Goal: Find specific page/section: Find specific page/section

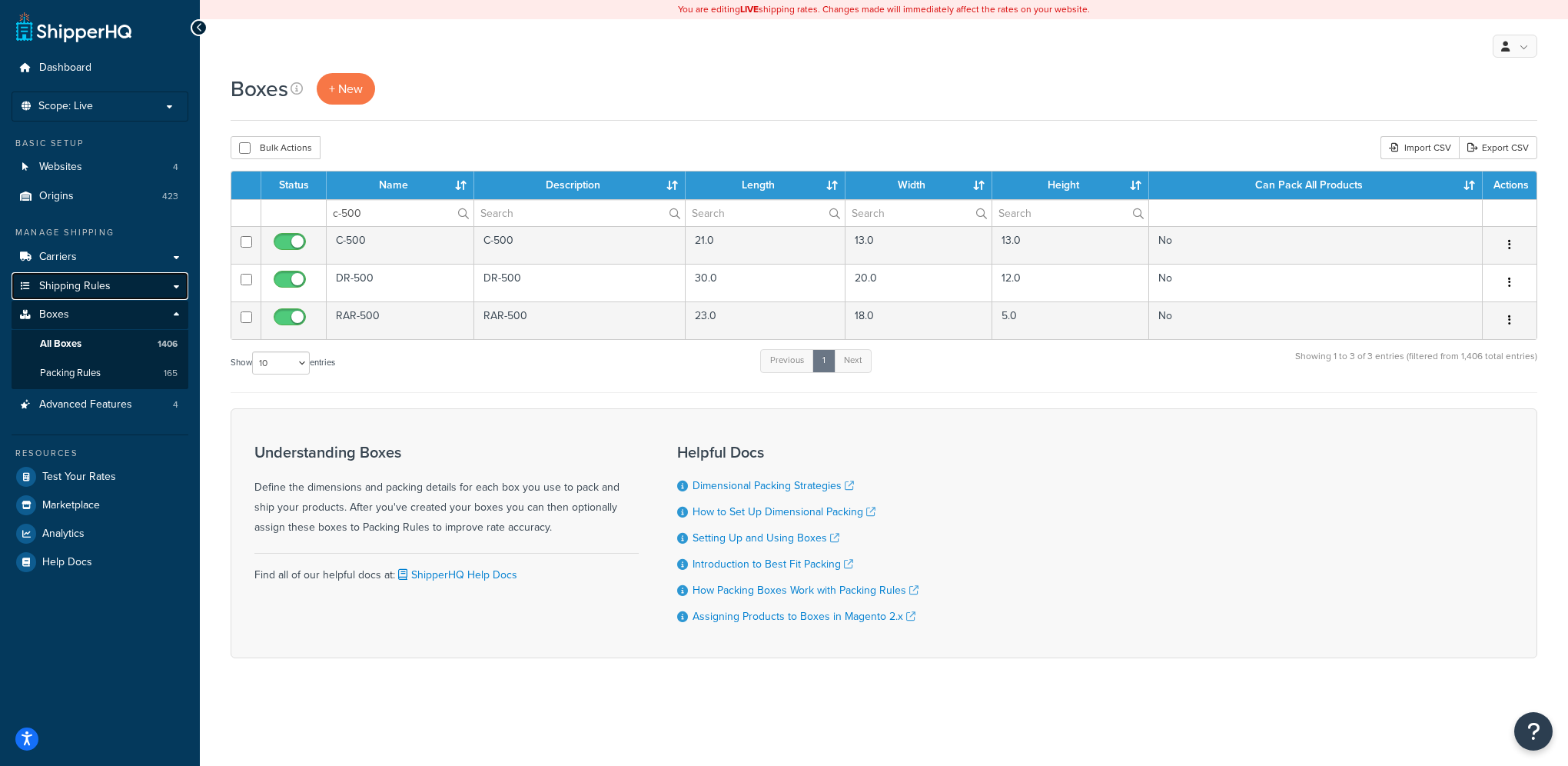
click at [70, 280] on span "Shipping Rules" at bounding box center [74, 286] width 71 height 13
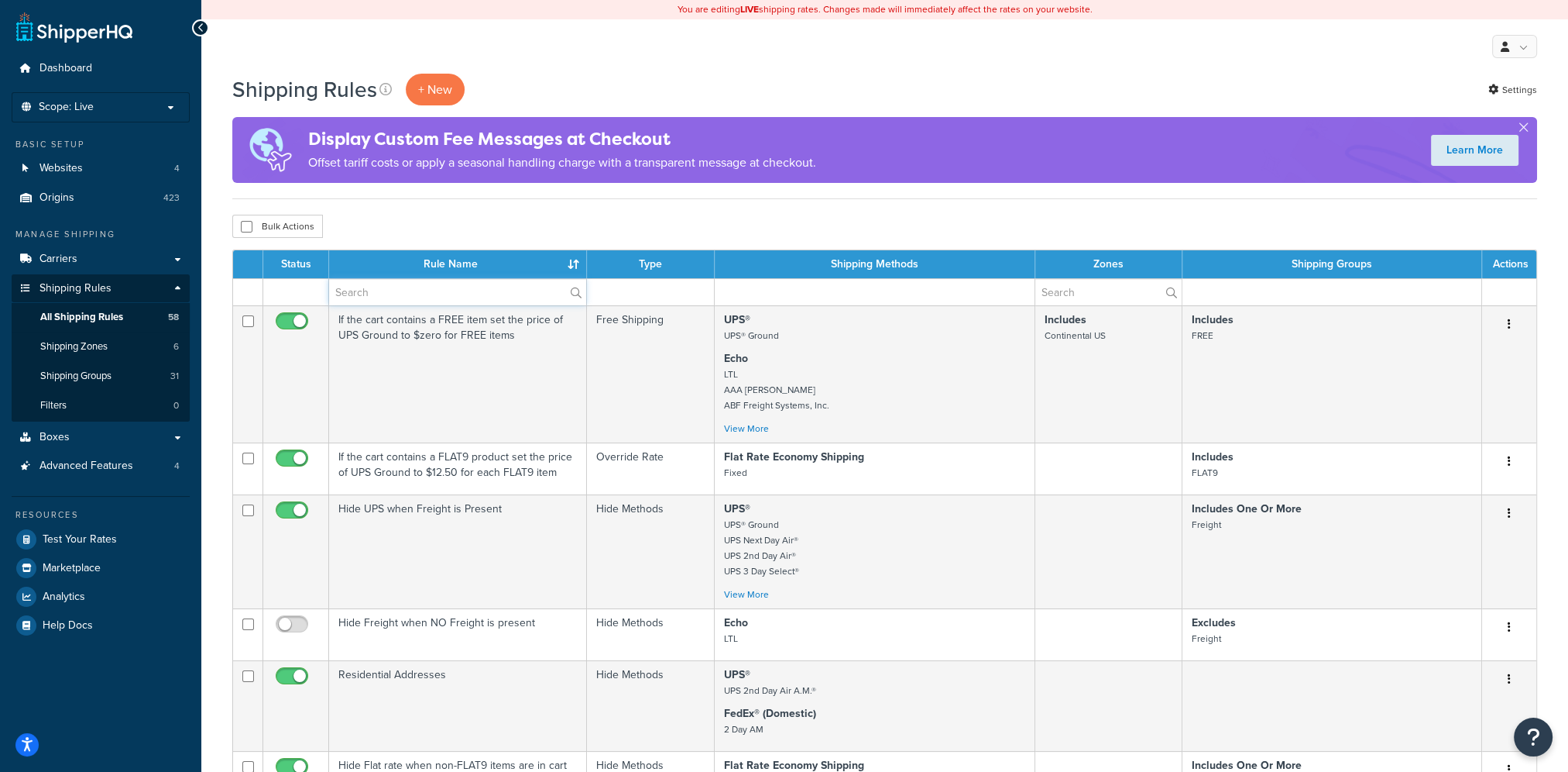
click at [404, 292] on input "text" at bounding box center [457, 292] width 257 height 26
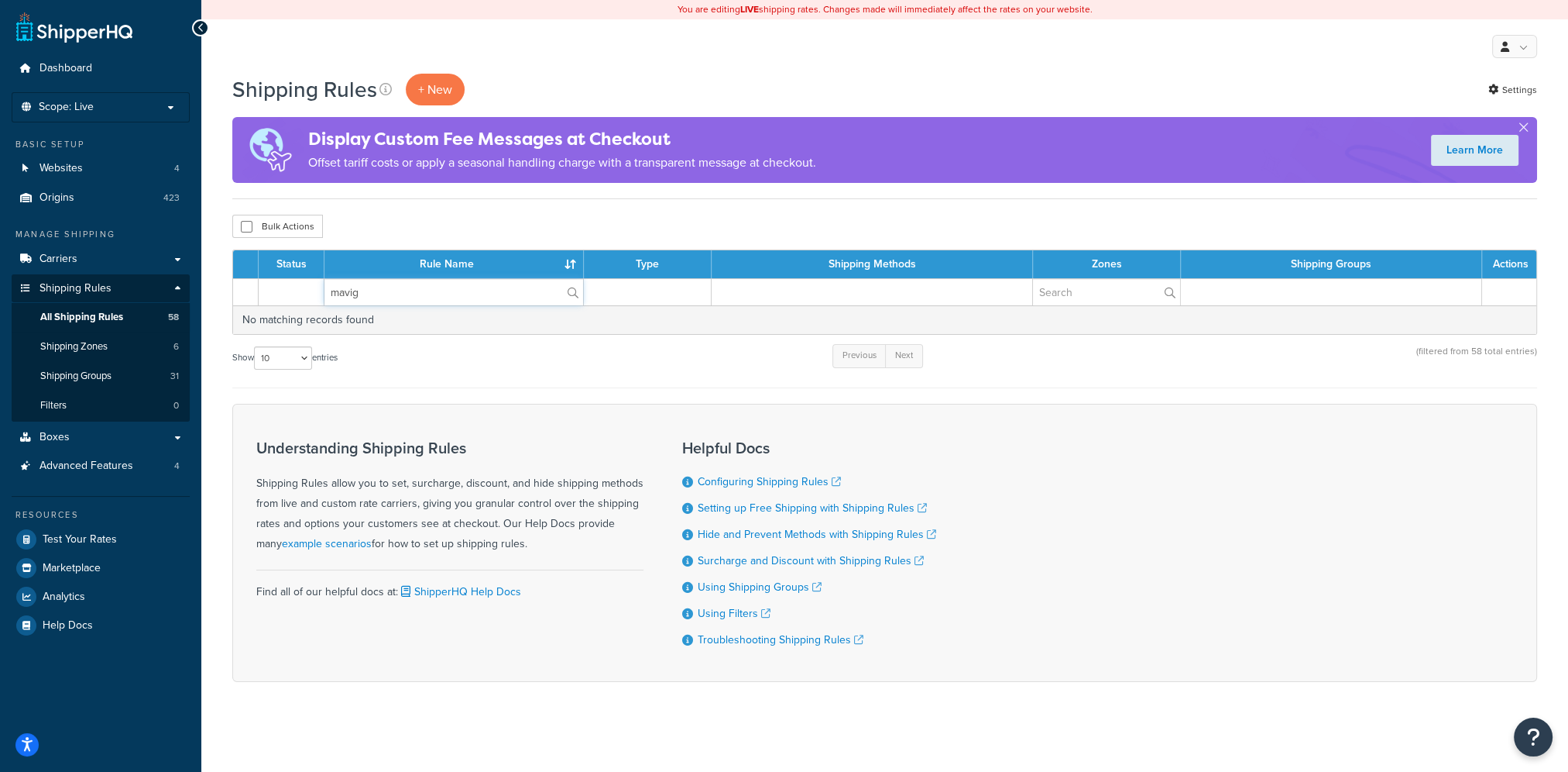
drag, startPoint x: 430, startPoint y: 289, endPoint x: 254, endPoint y: 272, distance: 176.8
click at [254, 272] on table "Status Rule Name Type Shipping Methods Zones Shipping Groups Actions mavig No m…" at bounding box center [885, 292] width 1305 height 85
type input "M"
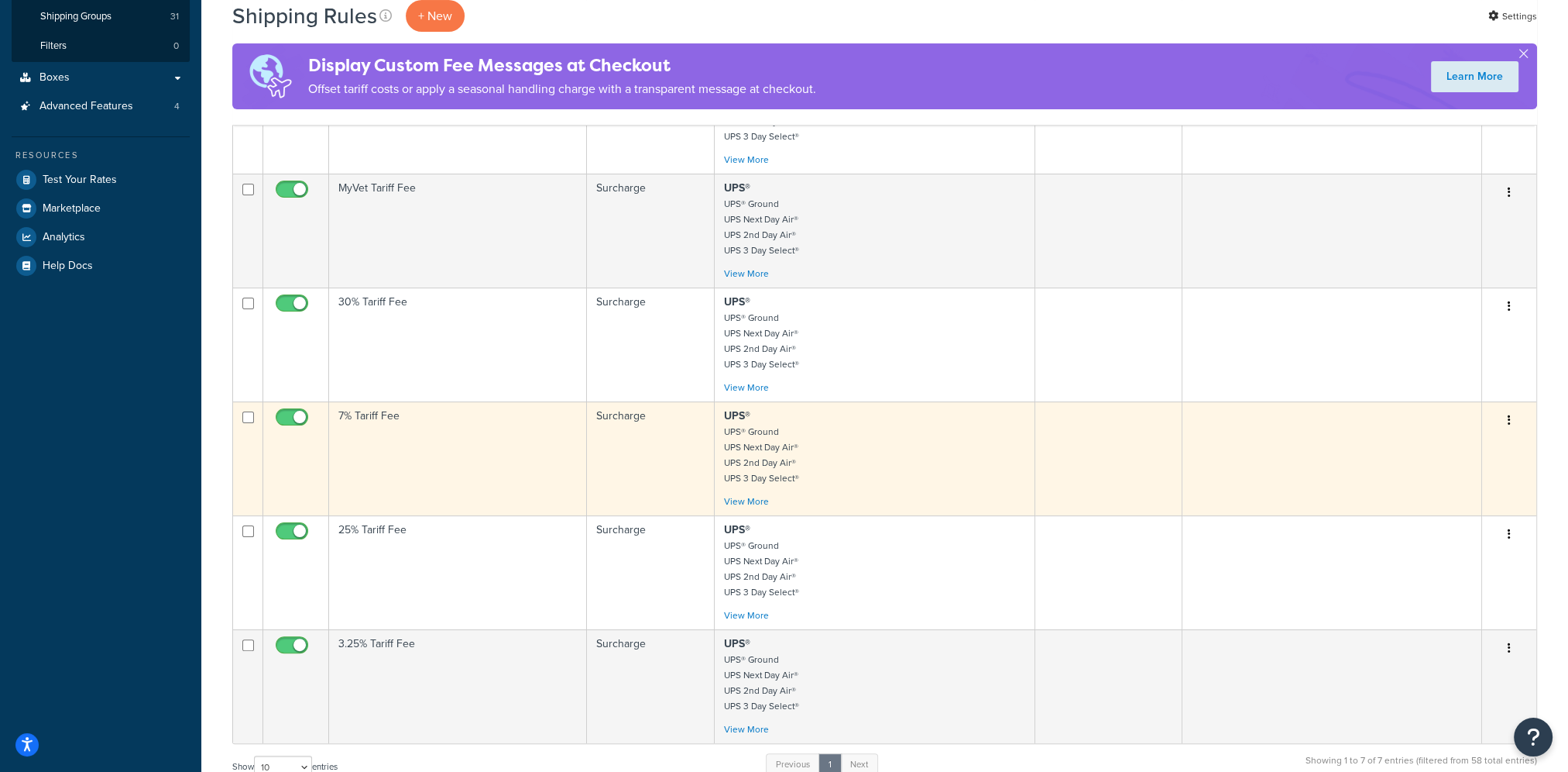
scroll to position [387, 0]
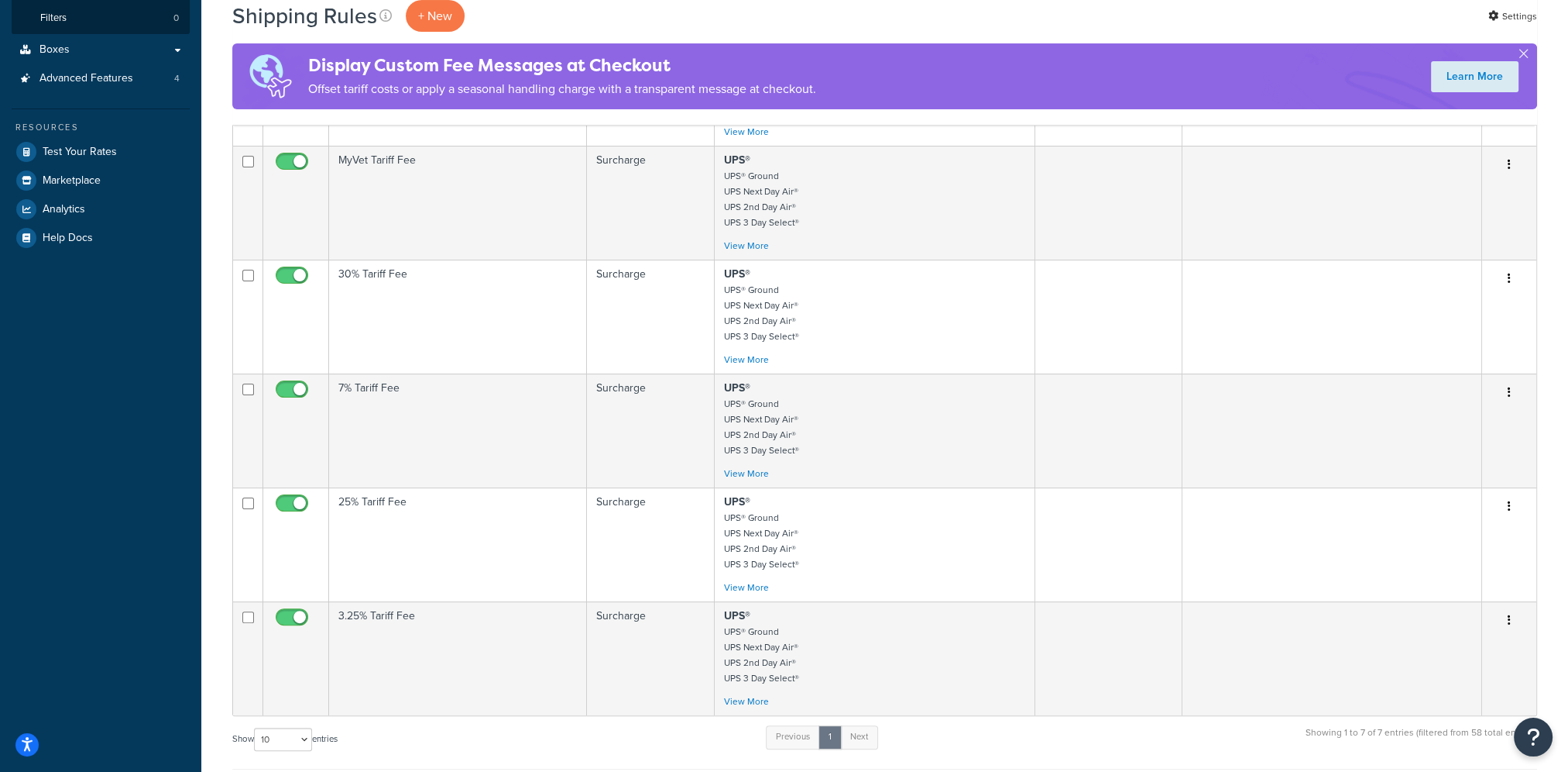
type input "tariff"
